Goal: Find specific page/section: Find specific page/section

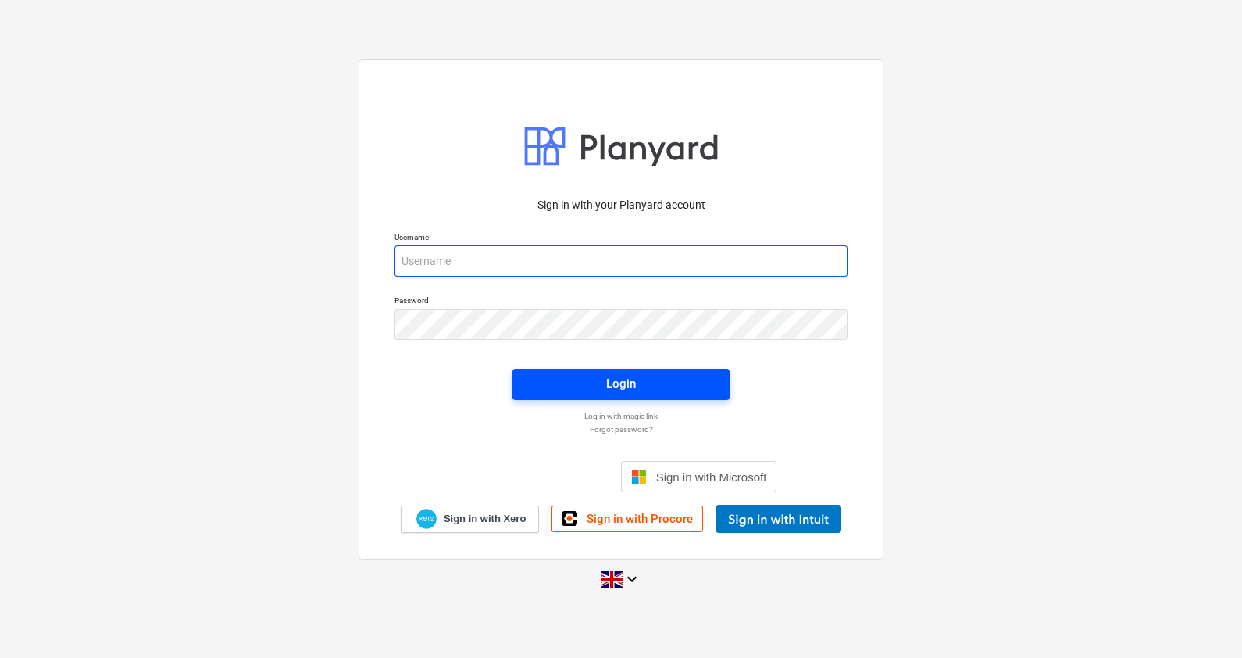
type input "[PERSON_NAME][EMAIL_ADDRESS][PERSON_NAME][DOMAIN_NAME]"
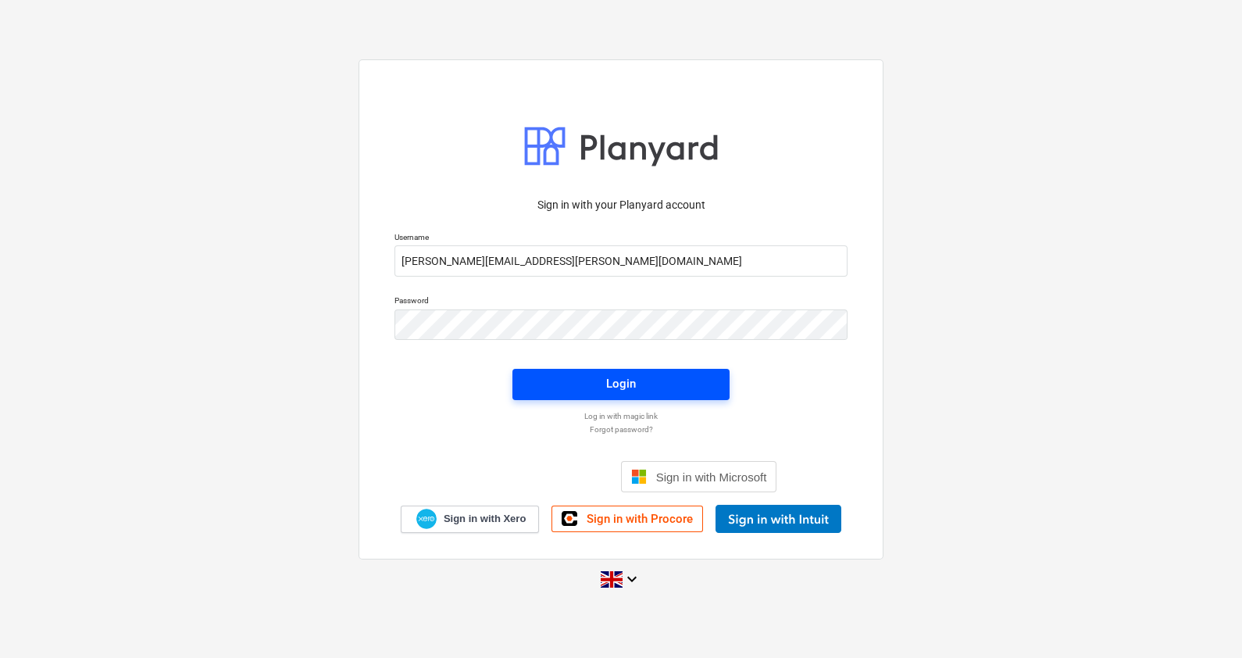
click at [596, 381] on span "Login" at bounding box center [621, 383] width 180 height 20
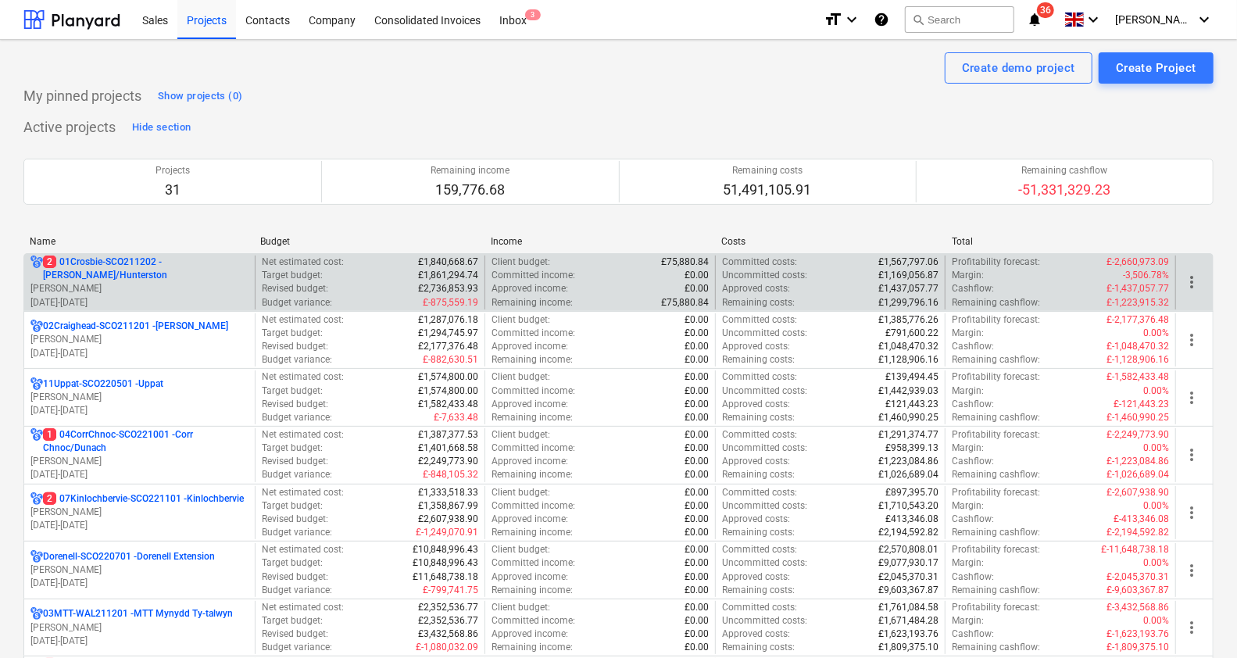
click at [140, 275] on p "2 01Crosbie-SCO211202 - [PERSON_NAME]/Hunterston" at bounding box center [145, 268] width 205 height 27
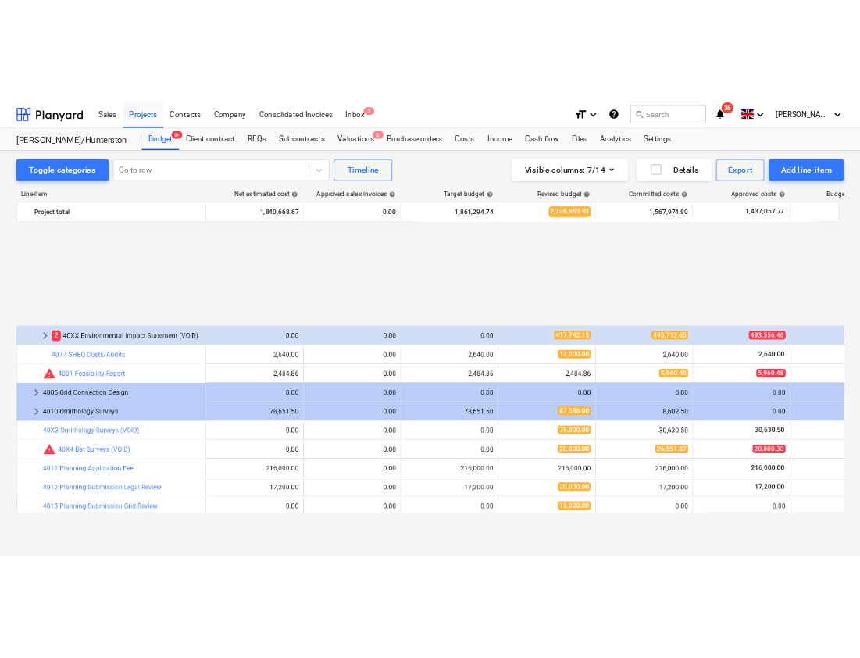
scroll to position [1146, 0]
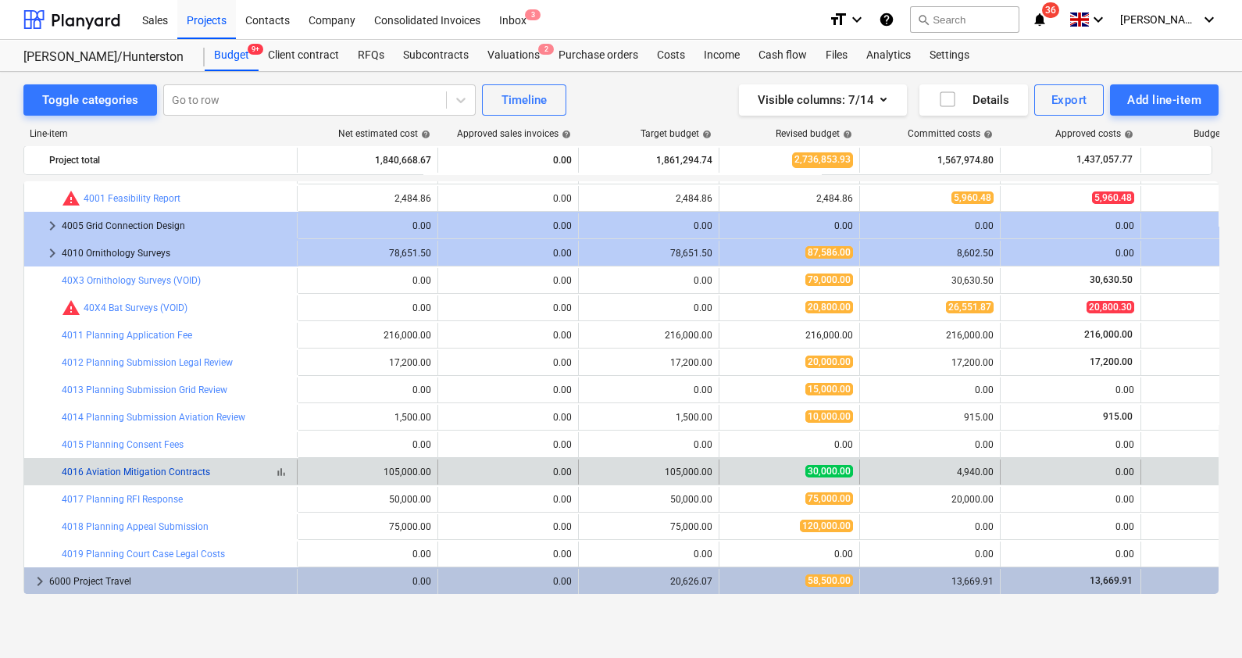
click at [130, 470] on link "4016 Aviation Mitigation Contracts" at bounding box center [136, 471] width 148 height 11
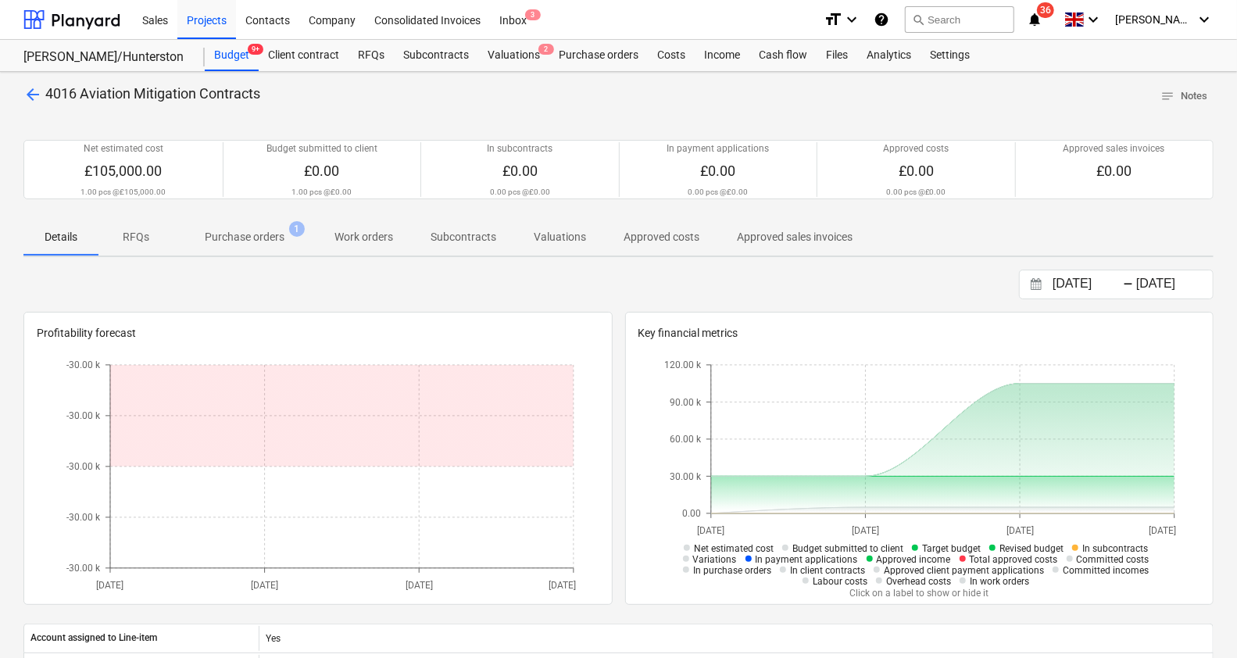
click at [255, 234] on p "Purchase orders" at bounding box center [245, 237] width 80 height 16
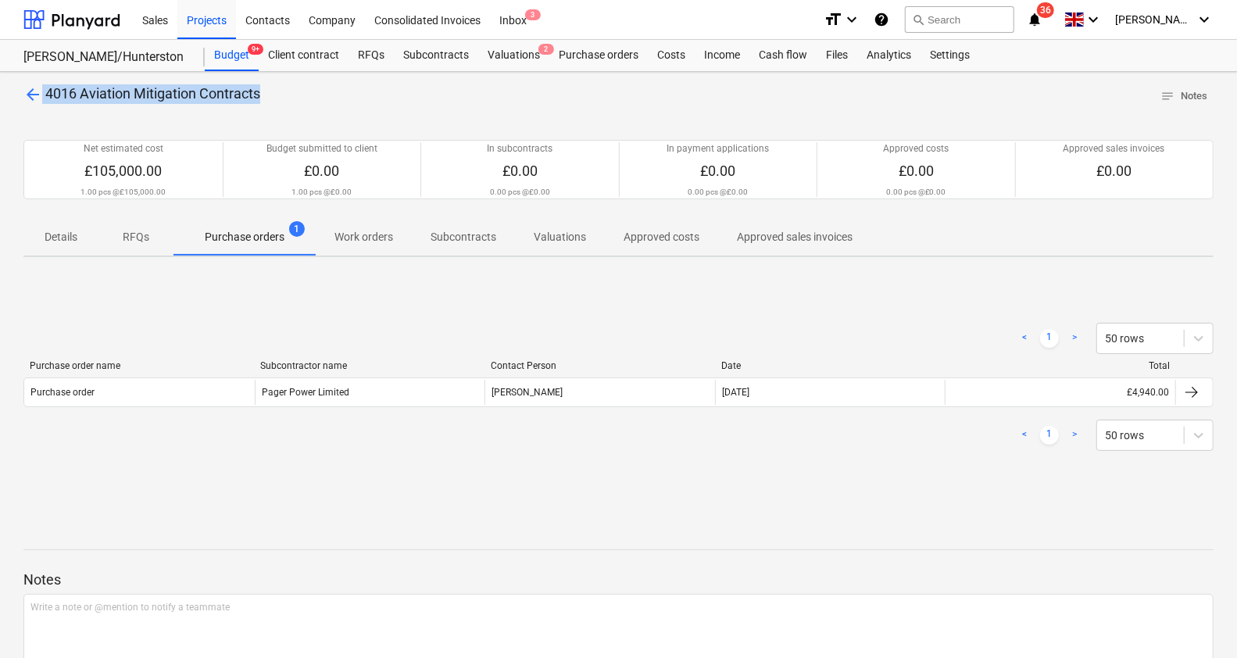
drag, startPoint x: 266, startPoint y: 91, endPoint x: 43, endPoint y: 88, distance: 223.5
click at [43, 88] on div "arrow_back 4016 Aviation Mitigation Contracts notes Notes" at bounding box center [618, 96] width 1190 height 24
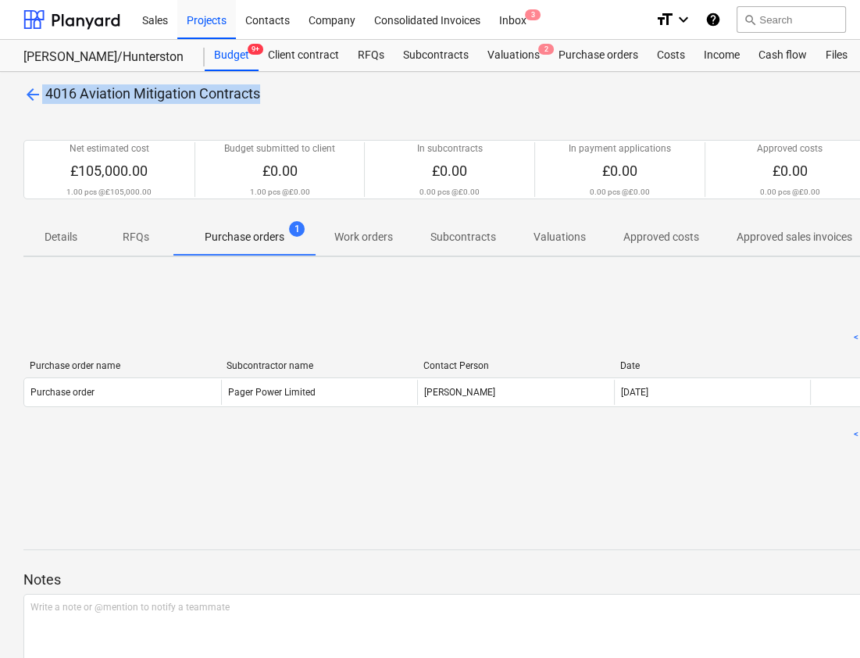
copy p "4016 Aviation Mitigation Contracts"
